Goal: Entertainment & Leisure: Consume media (video, audio)

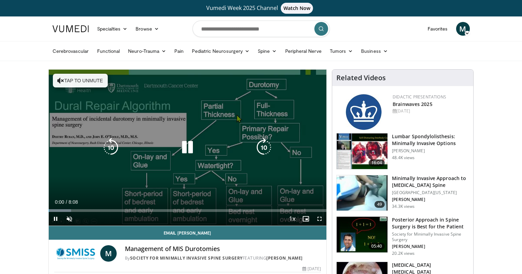
click at [79, 78] on button "Tap to unmute" at bounding box center [80, 81] width 55 height 14
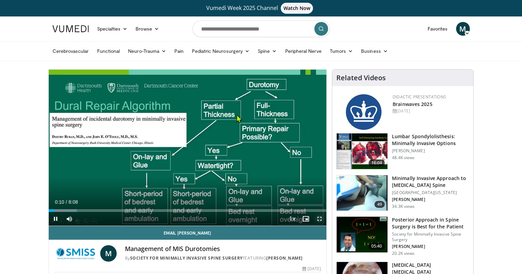
click at [319, 220] on span "Video Player" at bounding box center [320, 219] width 14 height 14
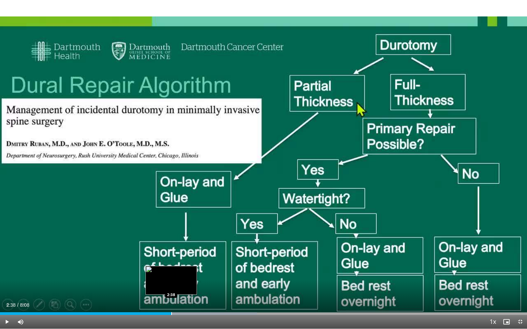
click at [171, 274] on div "Loaded : 48.77% 2:52 2:38" at bounding box center [263, 314] width 527 height 3
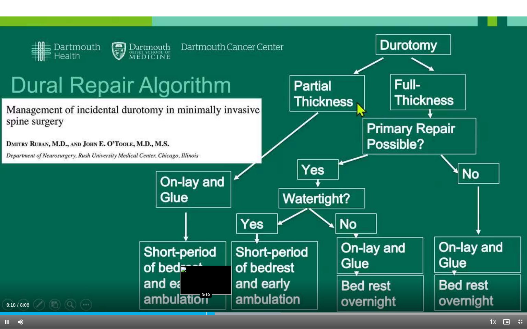
click at [206, 274] on div "Progress Bar" at bounding box center [206, 314] width 1 height 3
click at [188, 274] on div "Progress Bar" at bounding box center [188, 314] width 1 height 3
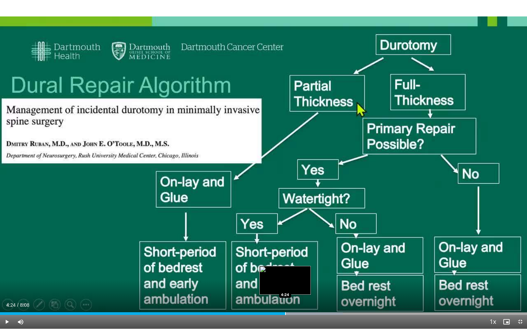
click at [285, 274] on div "Loaded : 65.04% 4:24 4:24" at bounding box center [263, 314] width 527 height 3
click at [295, 274] on div "Progress Bar" at bounding box center [294, 314] width 1 height 3
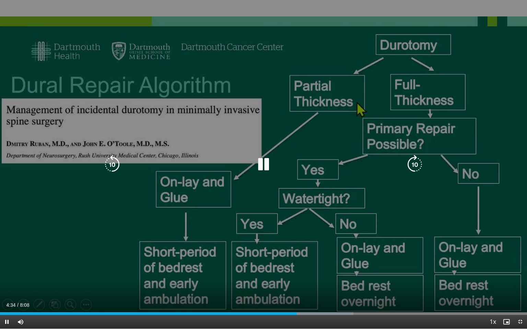
click at [309, 274] on div "Current Time 4:34 / Duration 8:08 Pause Skip Backward Skip Forward Mute Loaded …" at bounding box center [263, 322] width 527 height 14
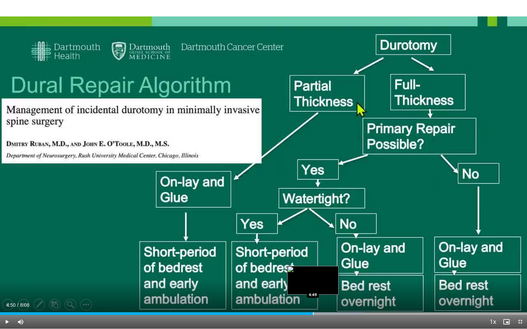
click at [313, 274] on div "Progress Bar" at bounding box center [313, 314] width 1 height 3
click at [322, 274] on div "Progress Bar" at bounding box center [321, 314] width 1 height 3
click at [336, 274] on div "Progress Bar" at bounding box center [336, 314] width 1 height 3
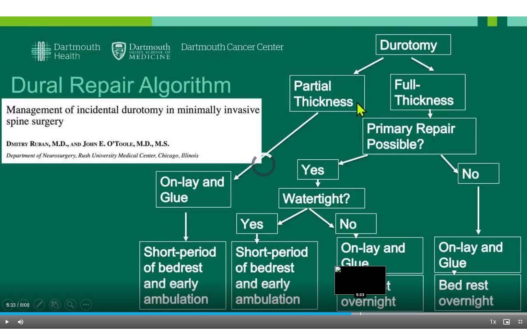
click at [360, 274] on div "Progress Bar" at bounding box center [360, 314] width 1 height 3
click at [369, 274] on div "Progress Bar" at bounding box center [369, 314] width 1 height 3
click at [375, 274] on div "Loaded : 83.33% 5:44 5:47" at bounding box center [263, 314] width 527 height 3
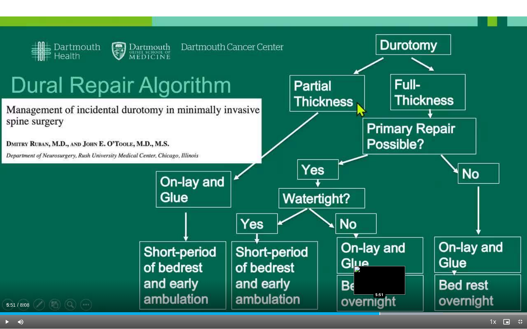
click at [380, 274] on div "Progress Bar" at bounding box center [380, 314] width 1 height 3
click at [398, 274] on div "Loaded : 87.40% 6:02 6:08" at bounding box center [263, 314] width 527 height 3
click at [407, 274] on div "Progress Bar" at bounding box center [407, 314] width 1 height 3
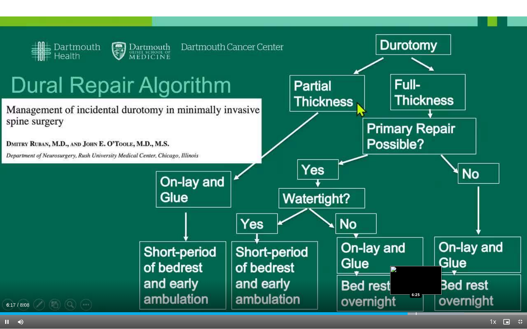
click at [416, 274] on div "Progress Bar" at bounding box center [416, 314] width 1 height 3
click at [427, 274] on div "Progress Bar" at bounding box center [427, 314] width 1 height 3
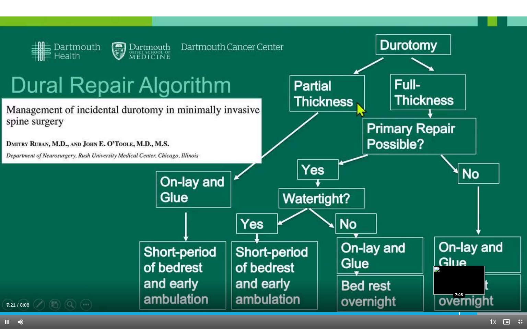
click at [459, 274] on div "Progress Bar" at bounding box center [459, 314] width 1 height 3
click at [446, 274] on div "6:53" at bounding box center [237, 314] width 475 height 3
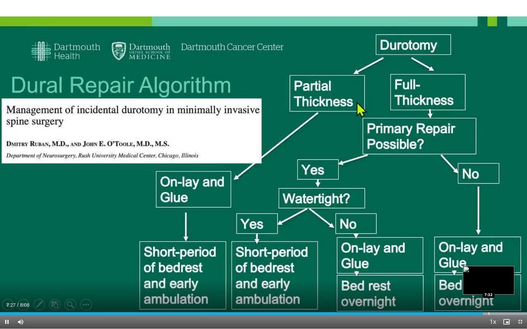
click at [489, 274] on div "Progress Bar" at bounding box center [477, 314] width 99 height 3
click at [497, 274] on div "Progress Bar" at bounding box center [496, 314] width 1 height 3
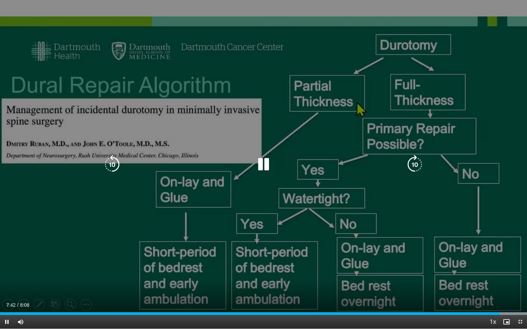
click at [479, 274] on div "10 seconds Tap to unmute" at bounding box center [263, 164] width 527 height 329
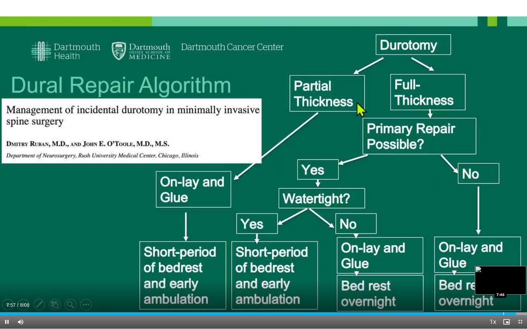
click at [504, 274] on div "Progress Bar" at bounding box center [503, 314] width 1 height 3
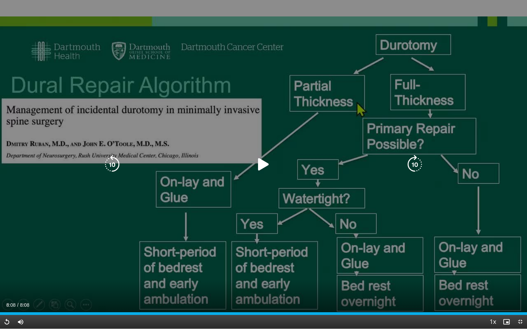
click at [491, 100] on div "10 seconds Tap to unmute" at bounding box center [263, 164] width 527 height 329
click at [497, 60] on div "10 seconds Tap to unmute" at bounding box center [263, 164] width 527 height 329
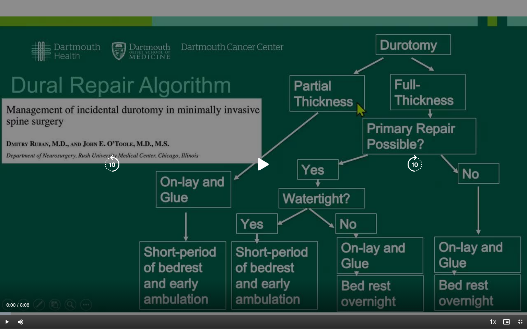
click at [497, 60] on div "10 seconds Tap to unmute" at bounding box center [263, 164] width 527 height 329
